Goal: Entertainment & Leisure: Consume media (video, audio)

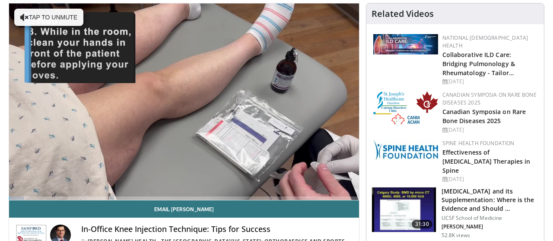
scroll to position [74, 0]
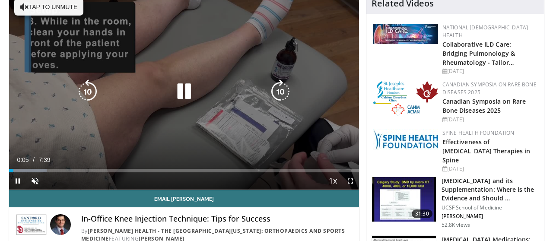
click at [44, 7] on button "Tap to unmute" at bounding box center [48, 6] width 69 height 17
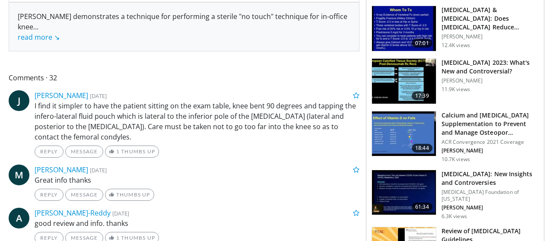
scroll to position [357, 0]
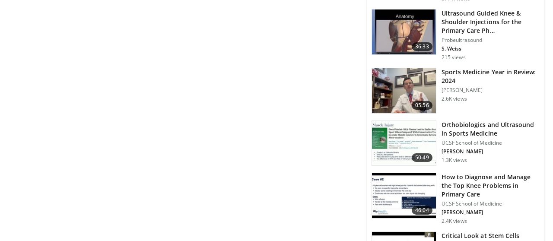
scroll to position [564, 0]
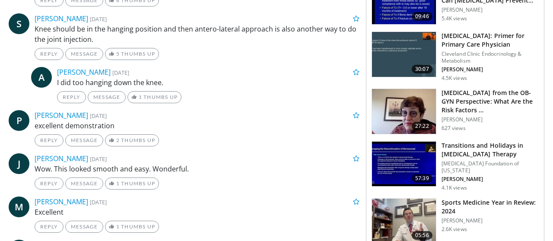
scroll to position [943, 0]
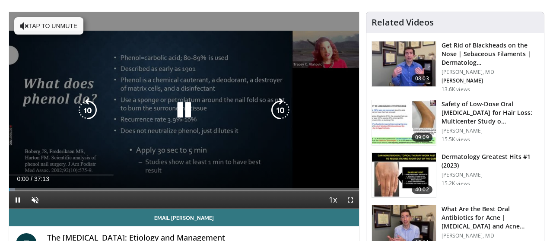
scroll to position [57, 0]
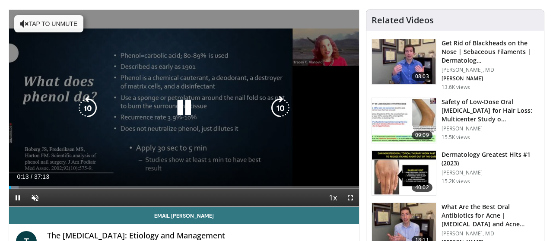
click at [67, 24] on button "Tap to unmute" at bounding box center [48, 23] width 69 height 17
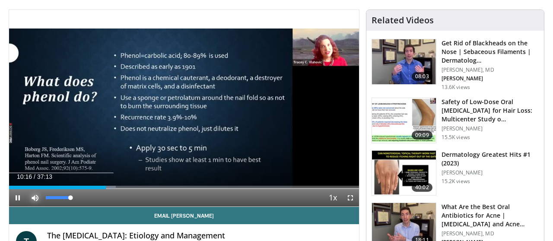
click at [38, 196] on span "Video Player" at bounding box center [34, 197] width 17 height 17
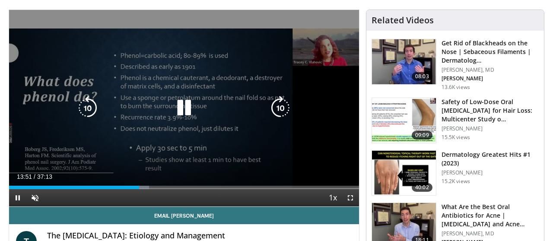
click at [183, 107] on icon "Video Player" at bounding box center [184, 108] width 24 height 24
click at [88, 109] on icon "Video Player" at bounding box center [88, 108] width 24 height 24
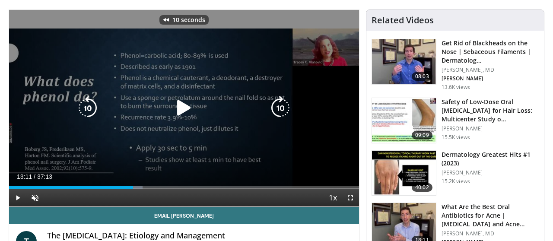
click at [88, 109] on icon "Video Player" at bounding box center [88, 108] width 24 height 24
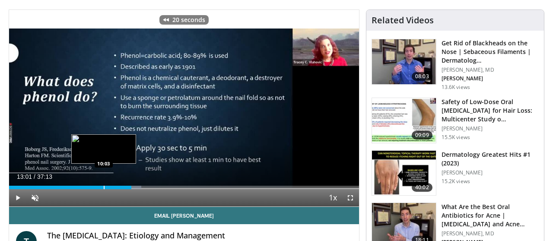
click at [104, 186] on div "Progress Bar" at bounding box center [104, 187] width 1 height 3
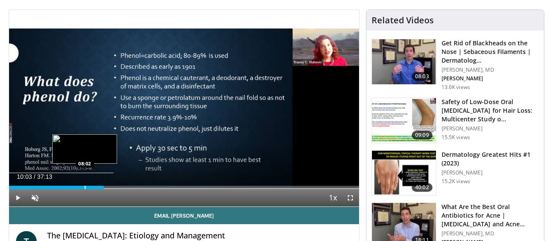
click at [85, 186] on div "Progress Bar" at bounding box center [85, 187] width 1 height 3
click at [75, 188] on div "Progress Bar" at bounding box center [75, 187] width 1 height 3
click at [73, 189] on div "Progress Bar" at bounding box center [73, 187] width 1 height 3
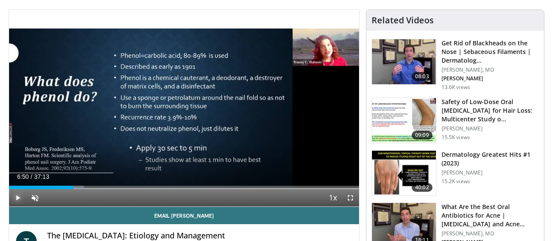
click at [16, 198] on span "Video Player" at bounding box center [17, 197] width 17 height 17
click at [35, 200] on span "Video Player" at bounding box center [34, 197] width 17 height 17
click at [16, 200] on span "Video Player" at bounding box center [17, 197] width 17 height 17
